Goal: Find specific page/section: Find specific page/section

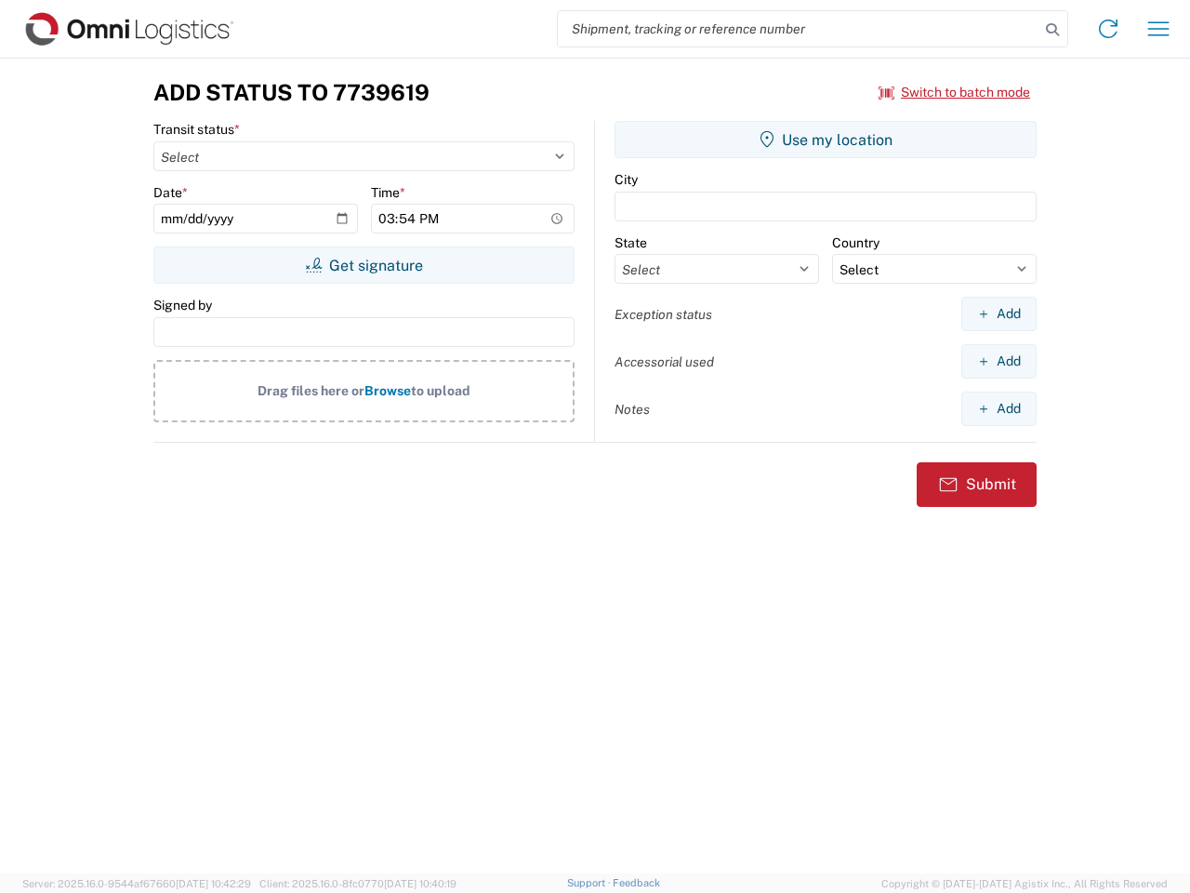
click at [799, 29] on input "search" at bounding box center [799, 28] width 482 height 35
click at [1053, 30] on icon at bounding box center [1053, 30] width 26 height 26
click at [1109, 29] on icon at bounding box center [1109, 29] width 30 height 30
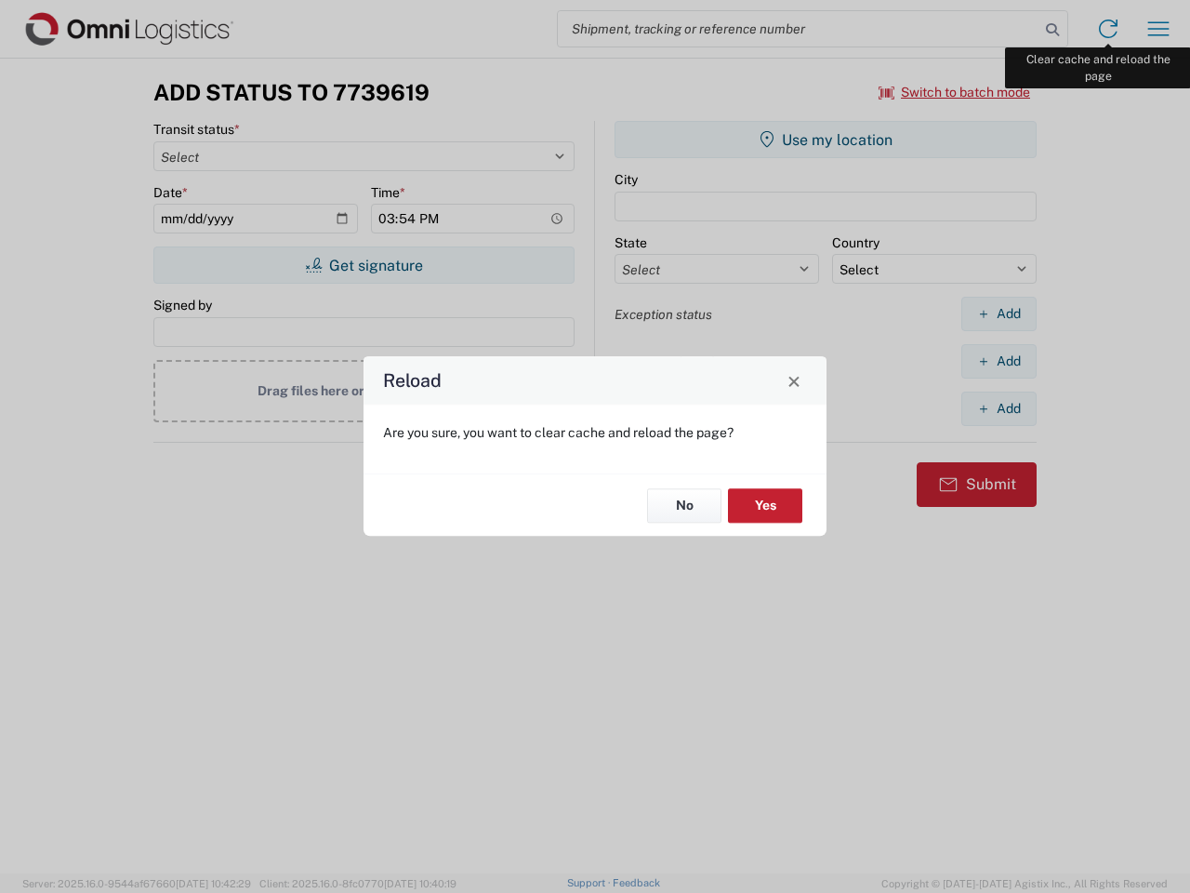
click at [1159, 29] on div "Reload Are you sure, you want to clear cache and reload the page? No Yes" at bounding box center [595, 446] width 1190 height 893
click at [955, 92] on div "Reload Are you sure, you want to clear cache and reload the page? No Yes" at bounding box center [595, 446] width 1190 height 893
click at [364, 265] on div "Reload Are you sure, you want to clear cache and reload the page? No Yes" at bounding box center [595, 446] width 1190 height 893
click at [826, 139] on div "Reload Are you sure, you want to clear cache and reload the page? No Yes" at bounding box center [595, 446] width 1190 height 893
click at [999, 313] on div "Reload Are you sure, you want to clear cache and reload the page? No Yes" at bounding box center [595, 446] width 1190 height 893
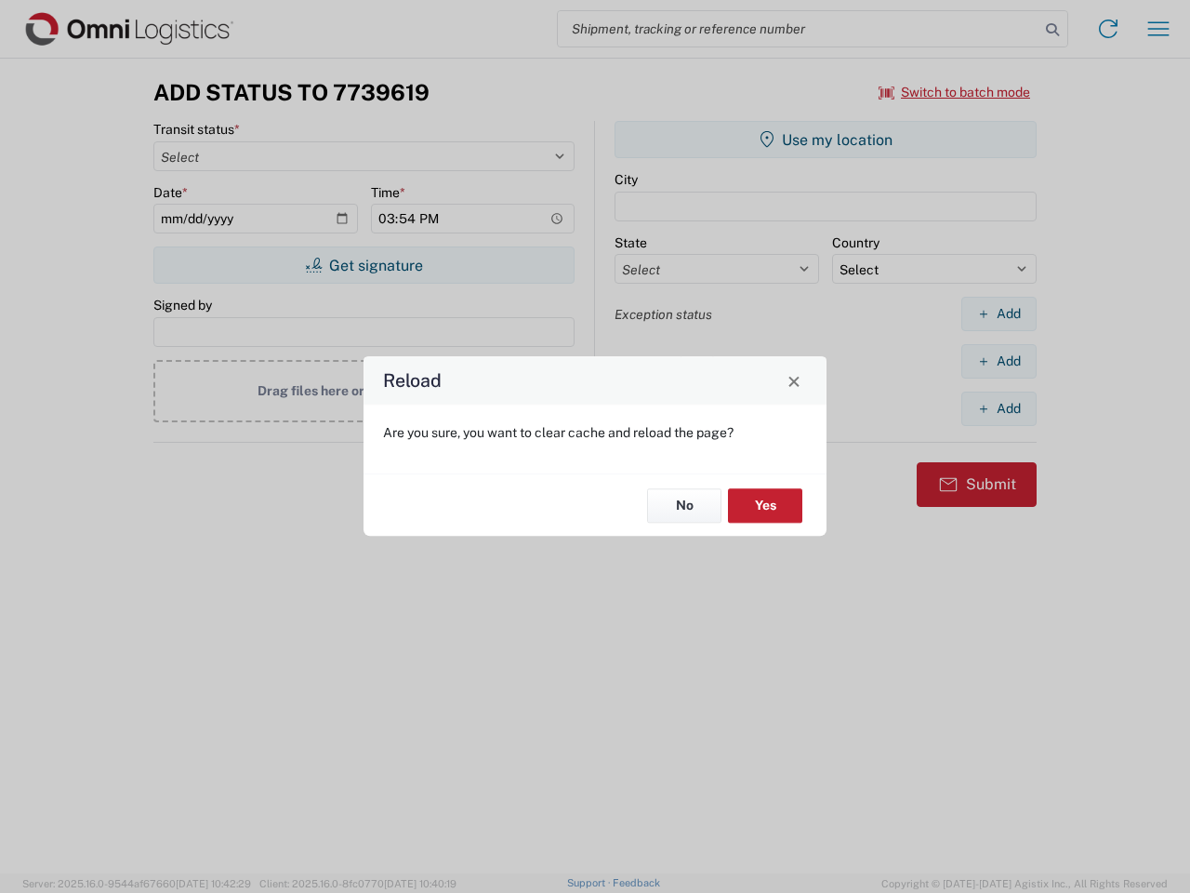
click at [999, 361] on div "Reload Are you sure, you want to clear cache and reload the page? No Yes" at bounding box center [595, 446] width 1190 height 893
click at [999, 408] on div "Reload Are you sure, you want to clear cache and reload the page? No Yes" at bounding box center [595, 446] width 1190 height 893
